Goal: Transaction & Acquisition: Book appointment/travel/reservation

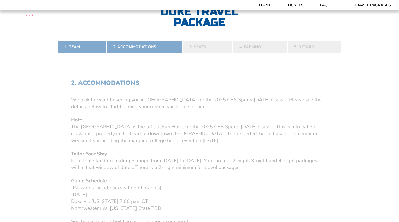
scroll to position [132, 0]
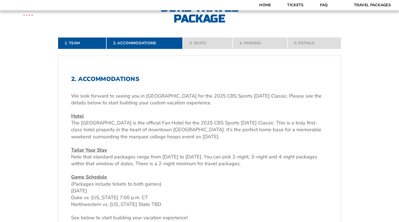
click at [240, 149] on div "We look forward to seeing you in [GEOGRAPHIC_DATA] for the 2025 CBS Sports [DAT…" at bounding box center [199, 157] width 257 height 129
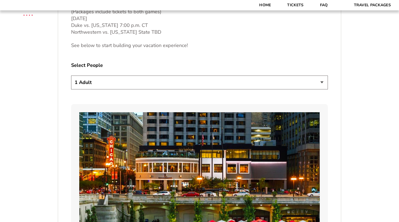
scroll to position [310, 0]
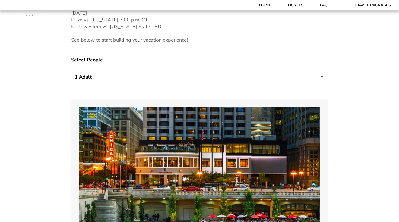
select select "4 Adults"
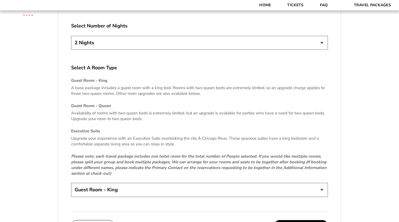
scroll to position [758, 0]
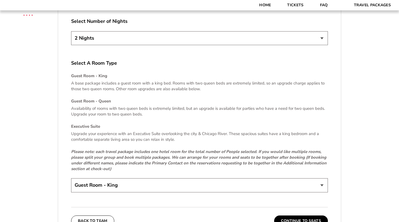
select select "3 Nights"
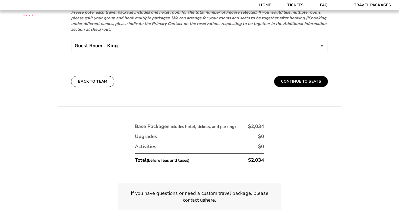
scroll to position [898, 0]
select select "Guest Room - Queen"
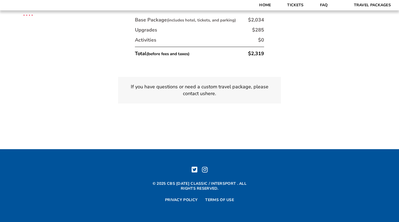
scroll to position [1003, 0]
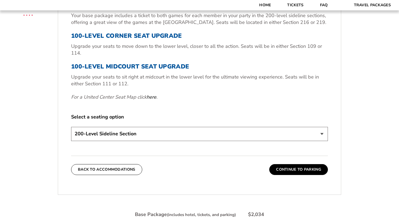
scroll to position [224, 0]
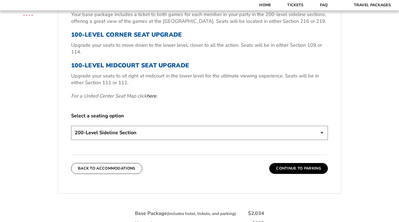
select select "100-Level Midcourt Seat Upgrade"
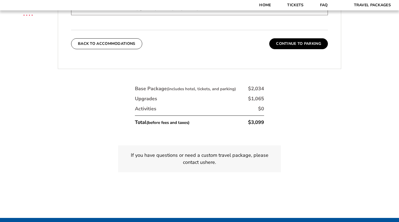
scroll to position [349, 0]
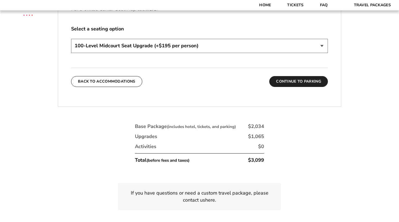
click at [315, 87] on button "Continue To Parking" at bounding box center [298, 81] width 59 height 11
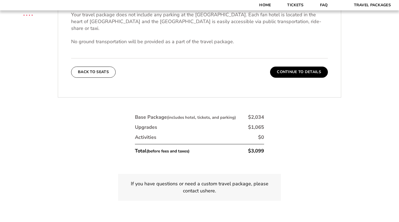
scroll to position [218, 0]
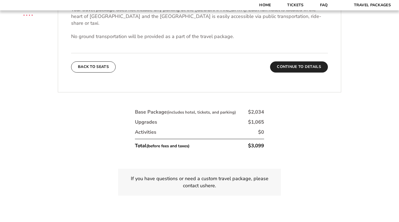
click at [328, 72] on button "Continue To Details" at bounding box center [299, 66] width 58 height 11
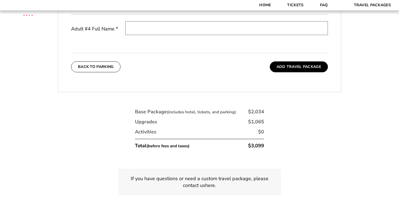
scroll to position [327, 0]
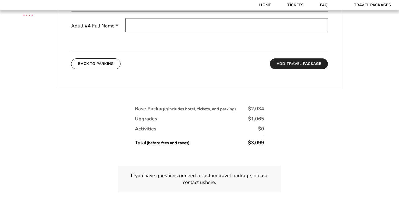
click at [313, 69] on button "Add Travel Package" at bounding box center [299, 63] width 58 height 11
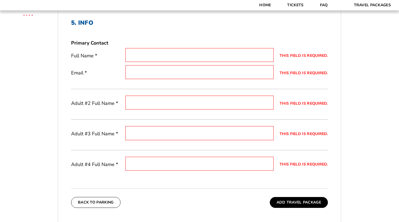
scroll to position [189, 0]
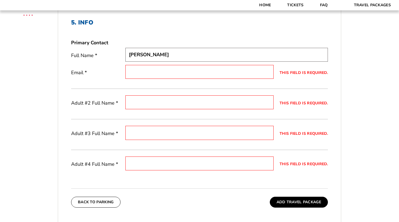
type input "[PERSON_NAME]"
type input "[EMAIL_ADDRESS][DOMAIN_NAME]"
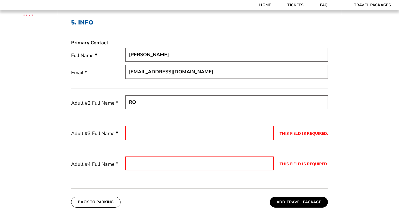
type input "R"
type input "[PERSON_NAME]"
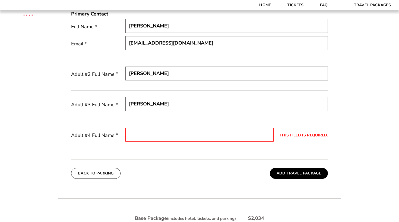
scroll to position [219, 0]
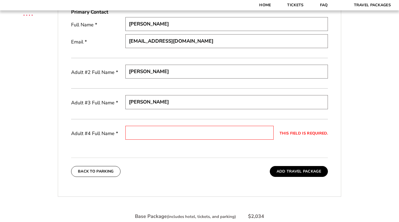
type input "[PERSON_NAME]"
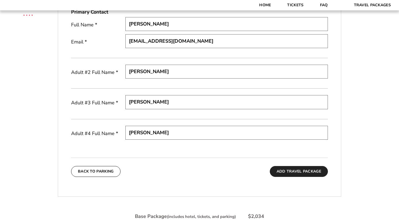
type input "[PERSON_NAME]"
click at [313, 177] on button "Add Travel Package" at bounding box center [299, 171] width 58 height 11
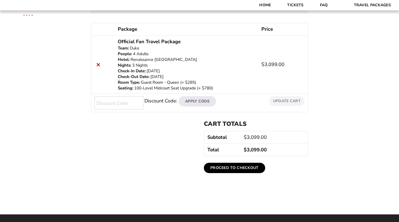
scroll to position [87, 0]
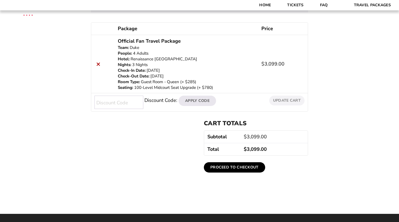
drag, startPoint x: 185, startPoint y: 73, endPoint x: 113, endPoint y: 74, distance: 71.9
click at [118, 62] on p "Renaissance [GEOGRAPHIC_DATA]" at bounding box center [186, 59] width 137 height 6
copy p "Renaissance [GEOGRAPHIC_DATA]"
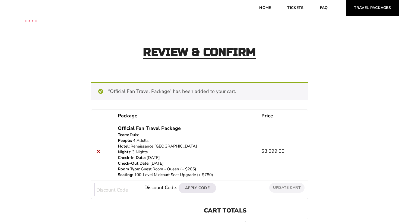
scroll to position [0, 0]
